Goal: Task Accomplishment & Management: Use online tool/utility

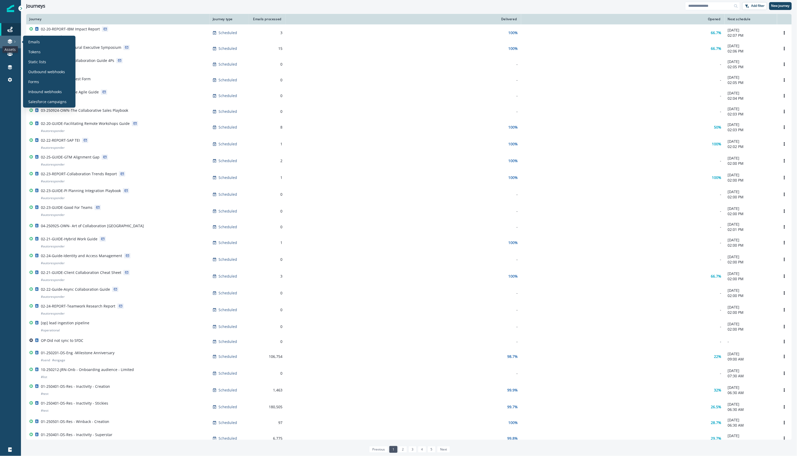
click at [9, 40] on icon at bounding box center [10, 40] width 4 height 3
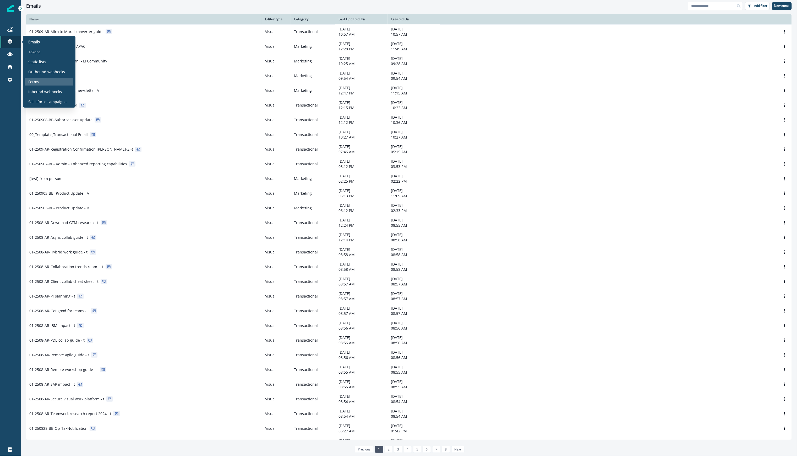
click at [42, 82] on div "Forms" at bounding box center [49, 82] width 48 height 8
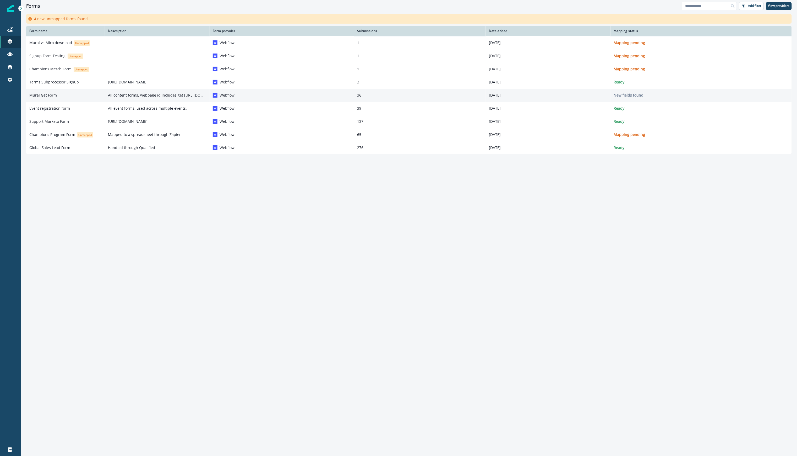
click at [166, 95] on p "All content forms, webpage id includes get [URL][DOMAIN_NAME]" at bounding box center [157, 95] width 99 height 5
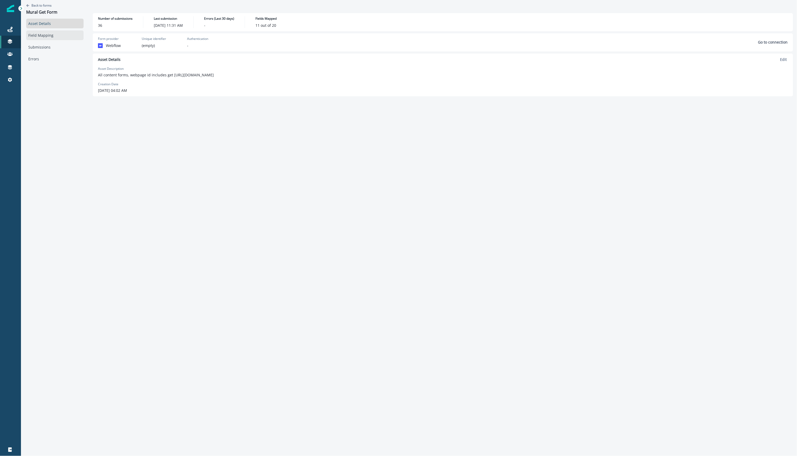
click at [43, 33] on link "Field Mapping" at bounding box center [54, 35] width 57 height 10
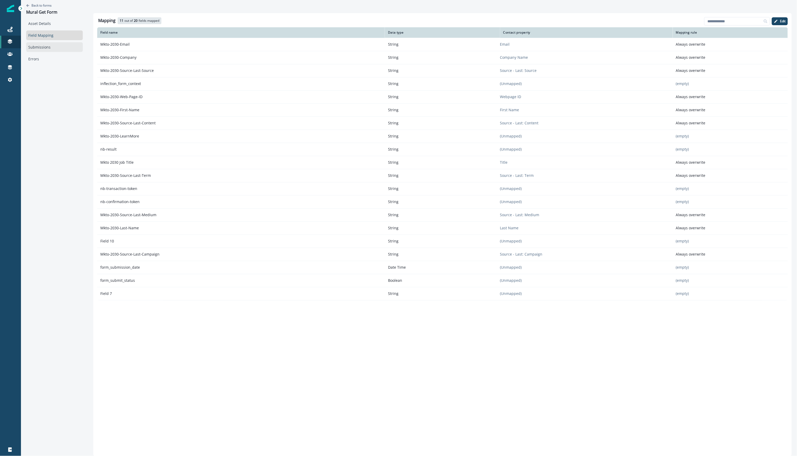
click at [40, 47] on link "Submissions" at bounding box center [54, 47] width 57 height 10
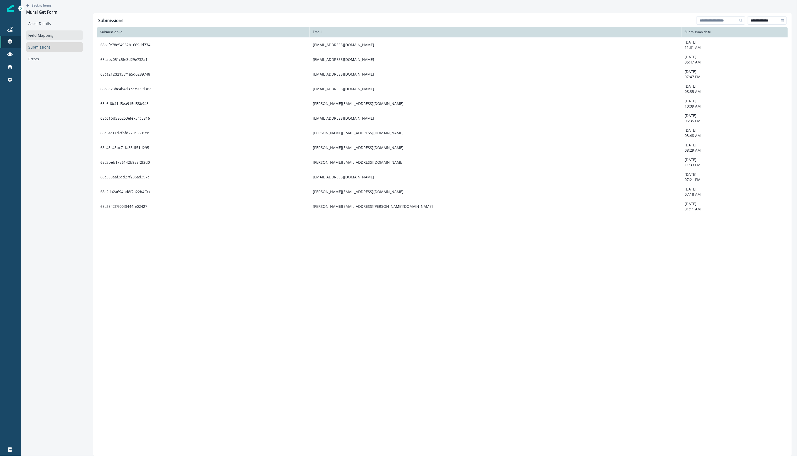
click at [41, 35] on link "Field Mapping" at bounding box center [54, 35] width 57 height 10
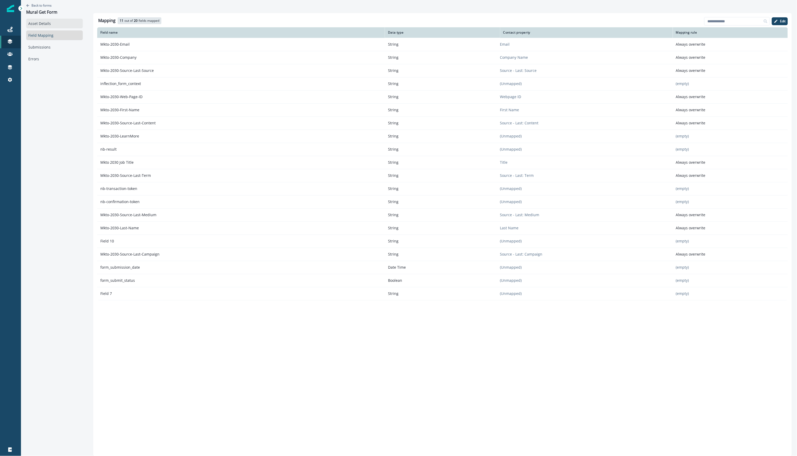
click at [43, 21] on link "Asset Details" at bounding box center [54, 24] width 57 height 10
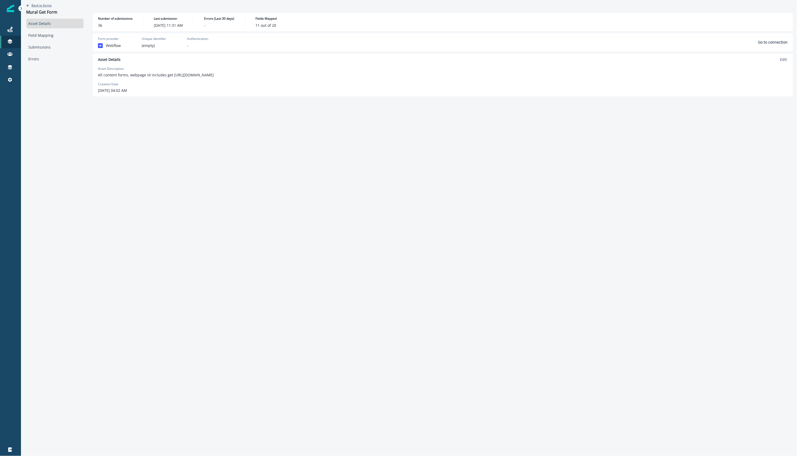
click at [39, 3] on p "Back to forms" at bounding box center [41, 5] width 20 height 4
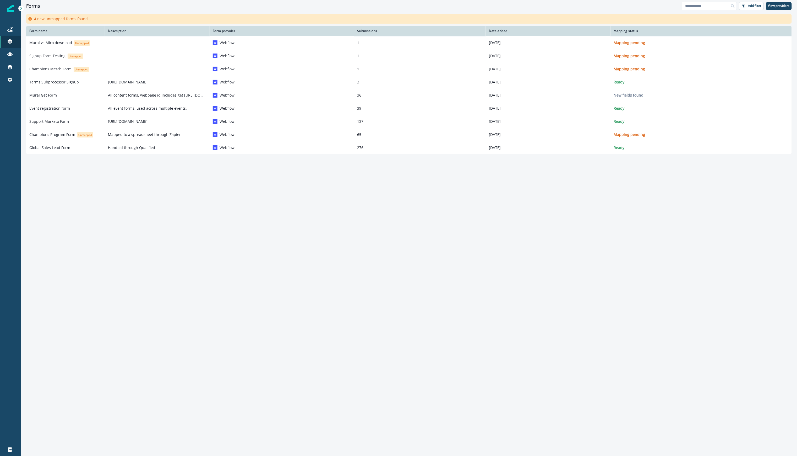
click at [684, 242] on div "Form name Description Form provider Submissions Date added Mapping status Mural…" at bounding box center [409, 234] width 776 height 416
click at [670, 325] on div "Form name Description Form provider Submissions Date added Mapping status Mural…" at bounding box center [409, 234] width 776 height 416
